Goal: Information Seeking & Learning: Learn about a topic

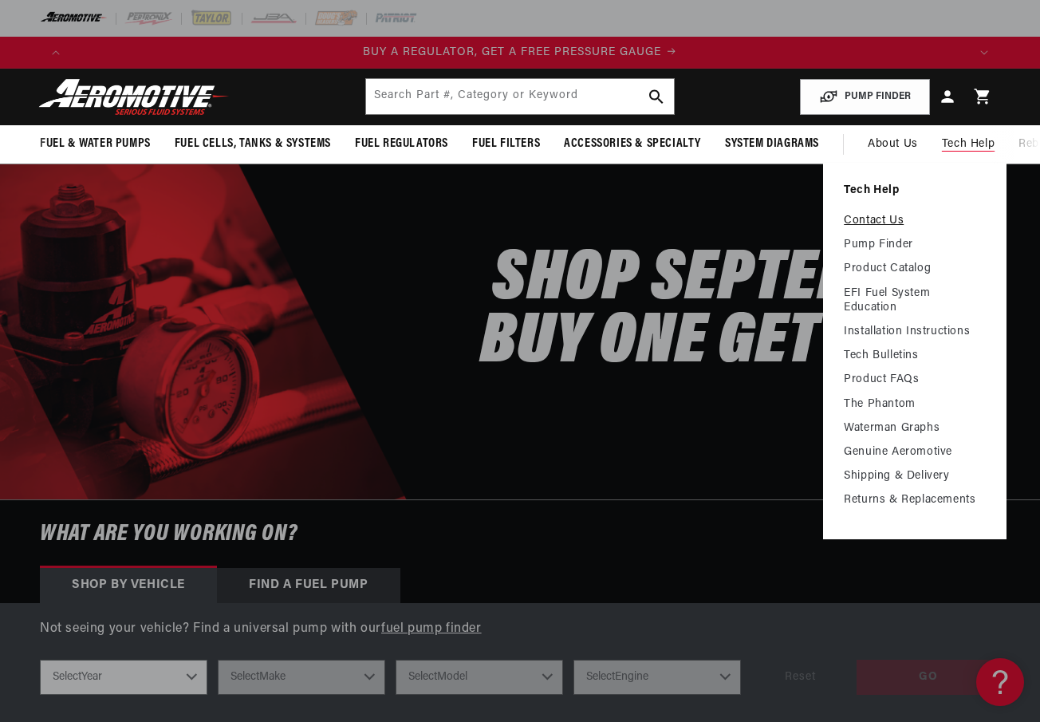
click at [897, 223] on link "Contact Us" at bounding box center [915, 221] width 142 height 14
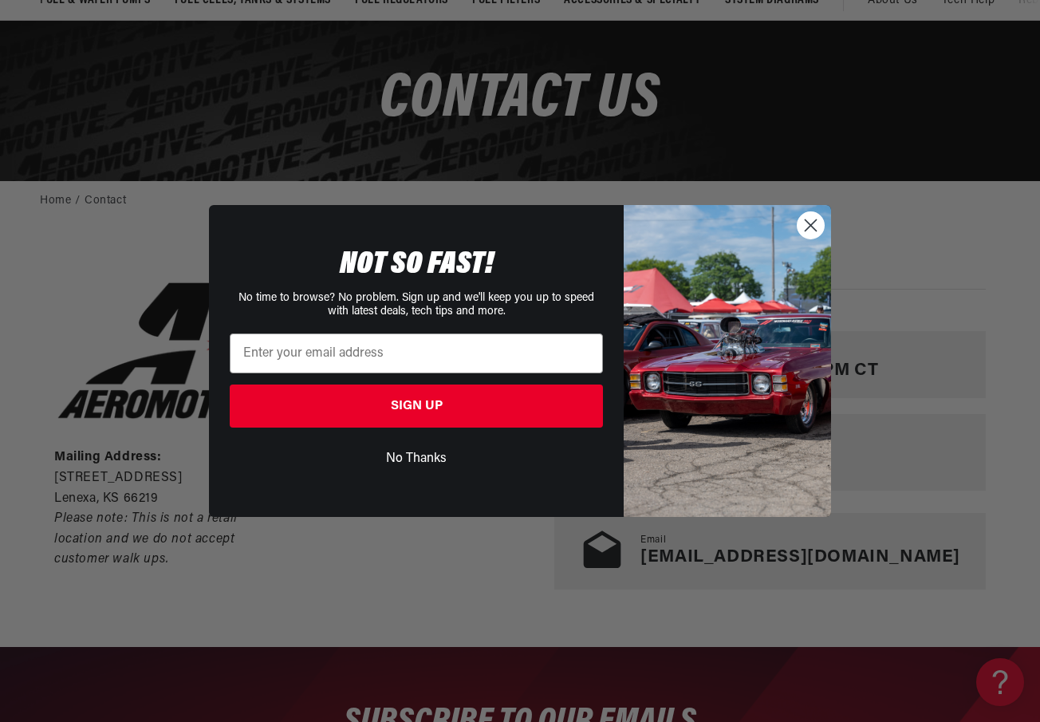
scroll to position [0, 896]
click at [818, 224] on circle "Close dialog" at bounding box center [811, 225] width 26 height 26
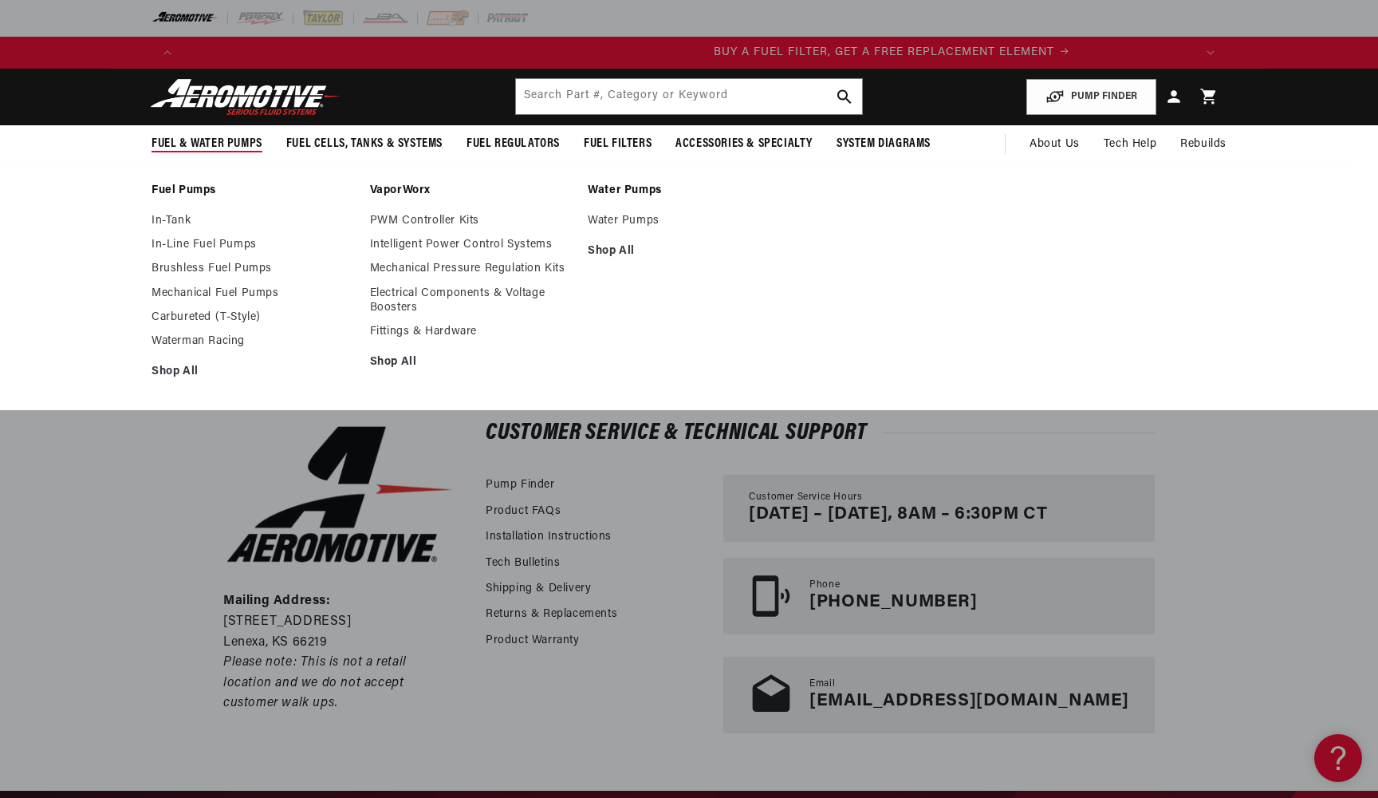
scroll to position [0, 1011]
click at [202, 242] on link "In-Line Fuel Pumps" at bounding box center [253, 245] width 203 height 14
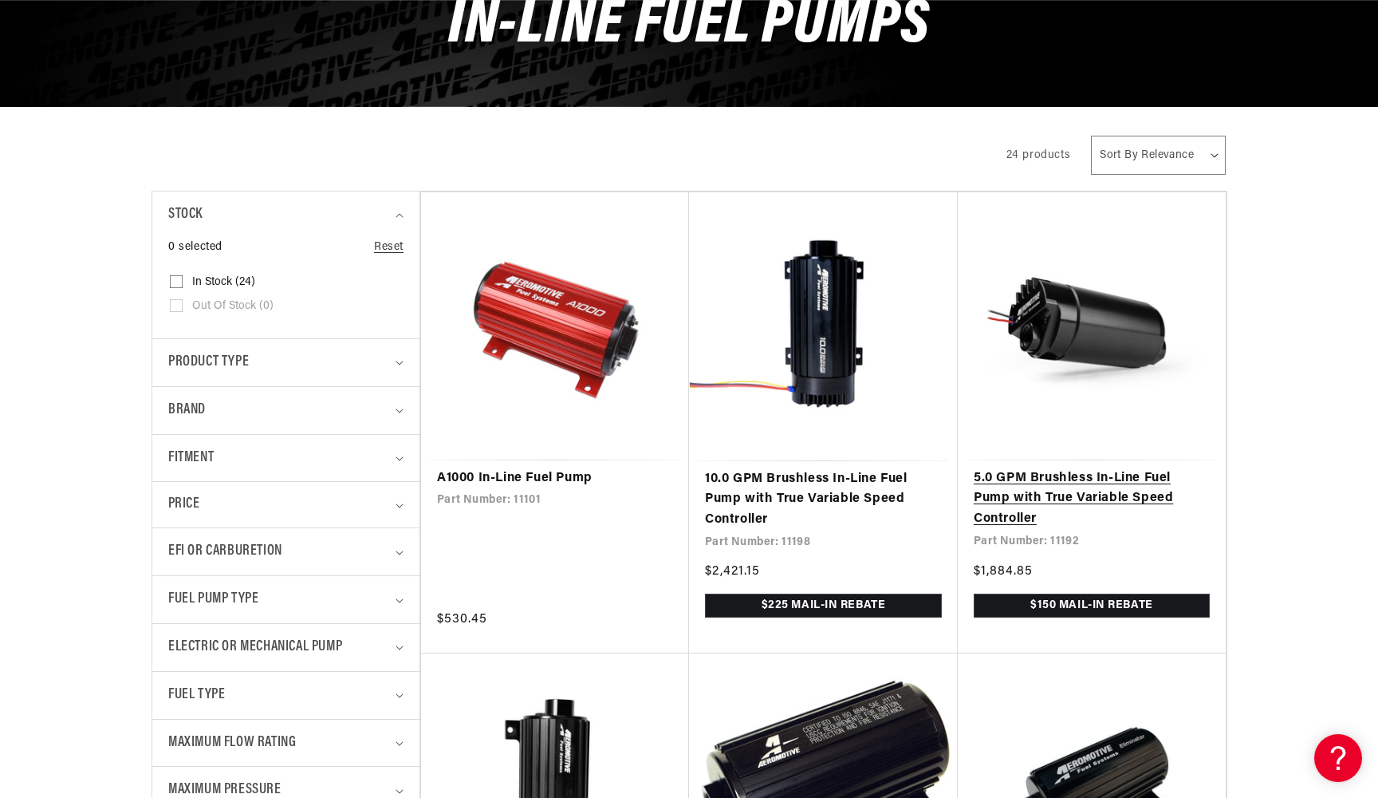
scroll to position [0, 1011]
click at [1113, 490] on link "5.0 GPM Brushless In-Line Fuel Pump with True Variable Speed Controller" at bounding box center [1092, 498] width 236 height 61
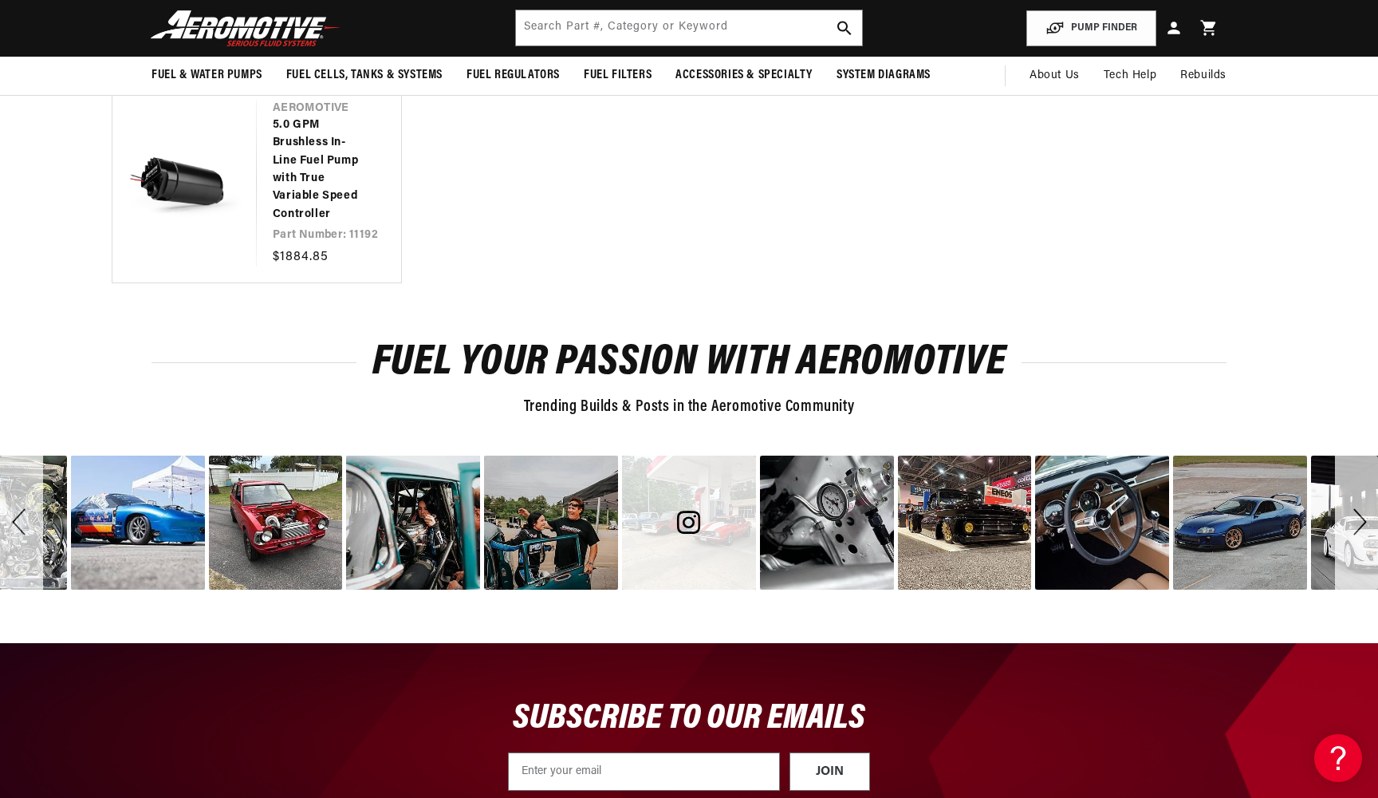
scroll to position [4155, 0]
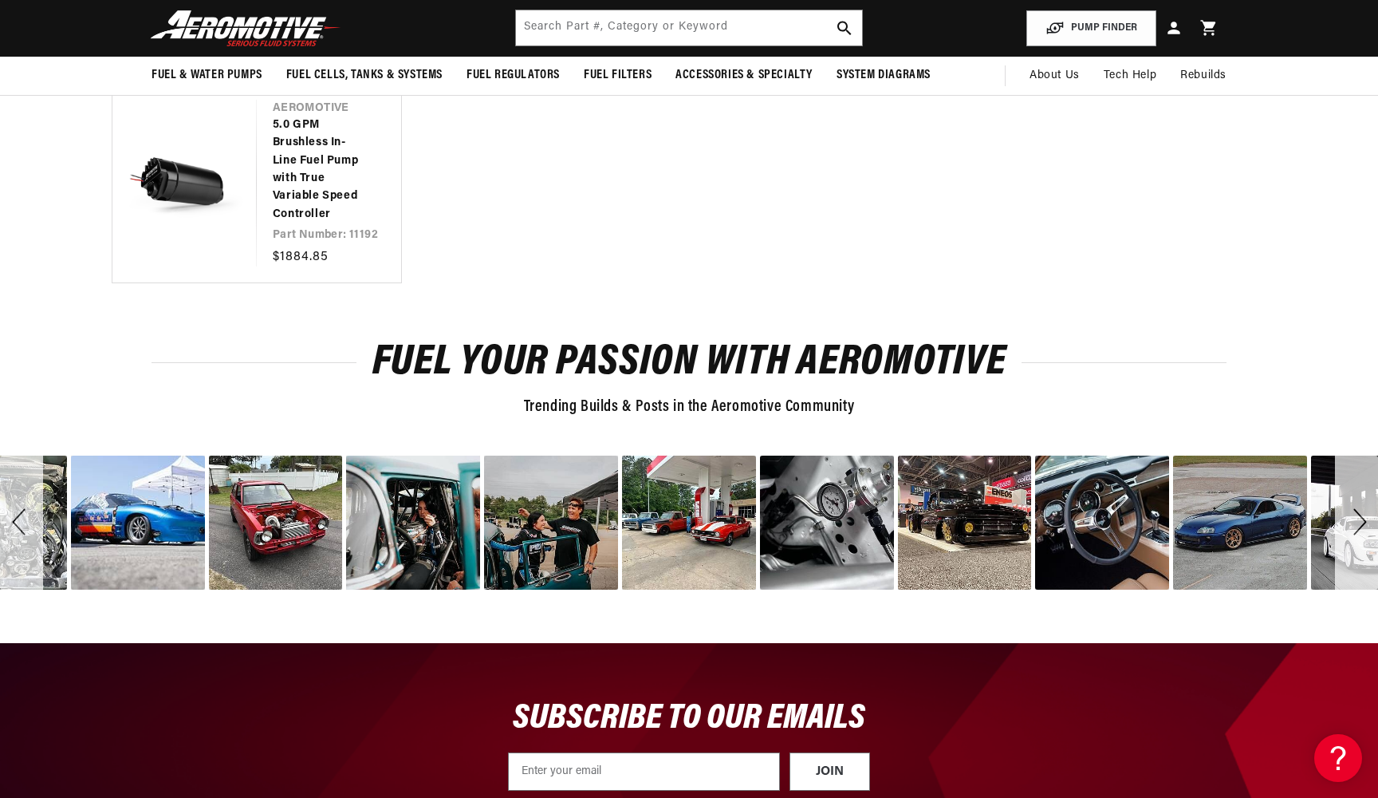
click at [1356, 478] on div "Next" at bounding box center [1356, 522] width 43 height 134
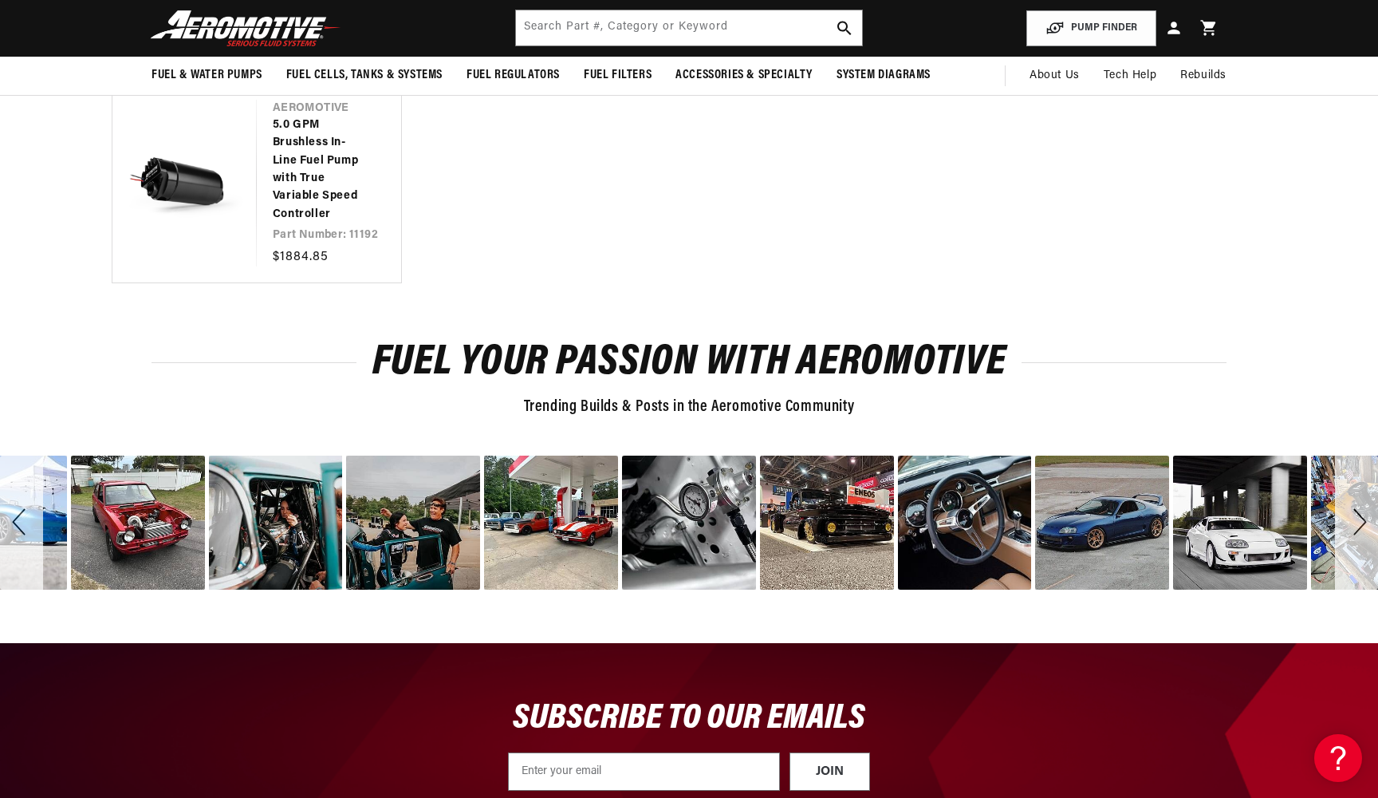
scroll to position [0, 3034]
click at [1356, 478] on div "Next" at bounding box center [1356, 522] width 43 height 134
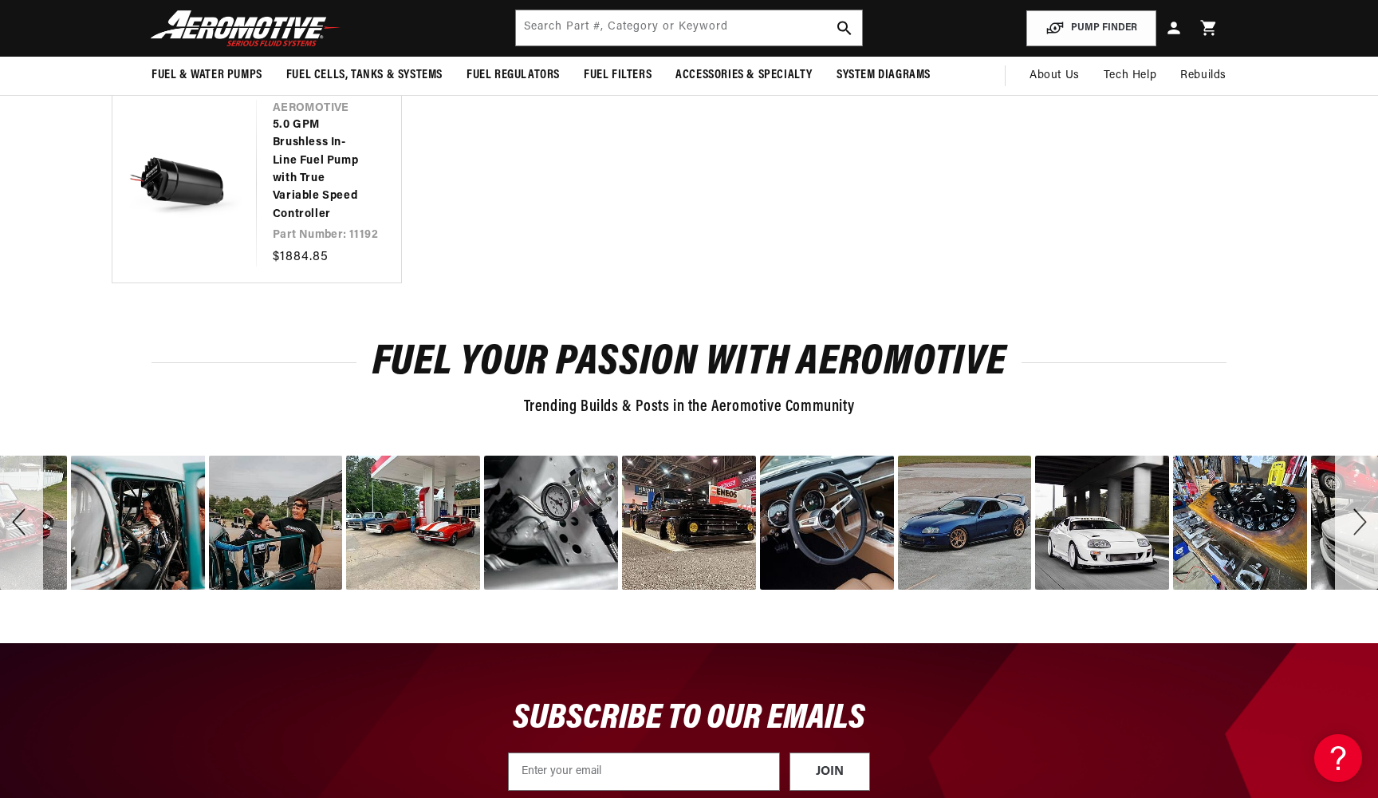
click at [1356, 478] on div "Next" at bounding box center [1356, 522] width 43 height 134
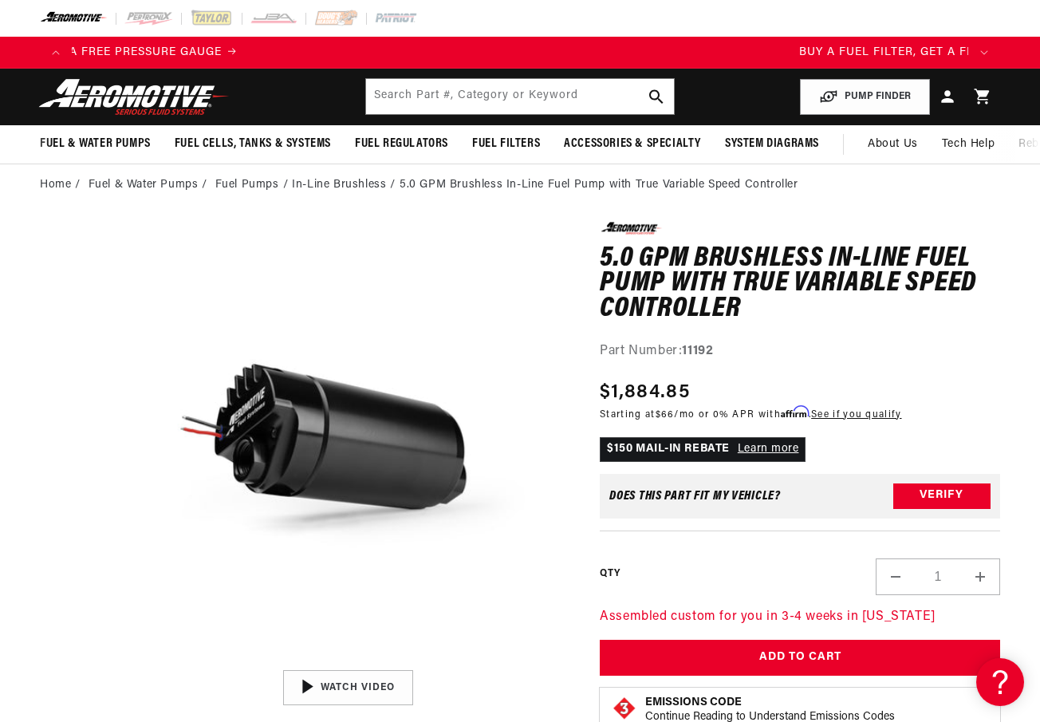
scroll to position [0, 0]
